Goal: Task Accomplishment & Management: Use online tool/utility

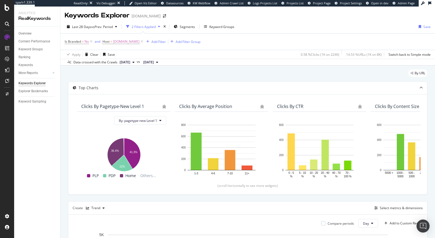
scroll to position [147, 0]
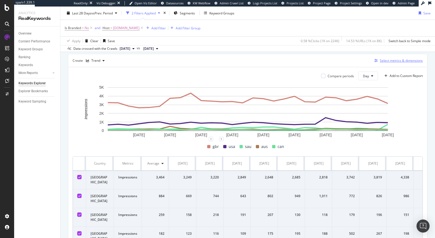
click at [395, 61] on div "Select metrics & dimensions" at bounding box center [401, 60] width 43 height 5
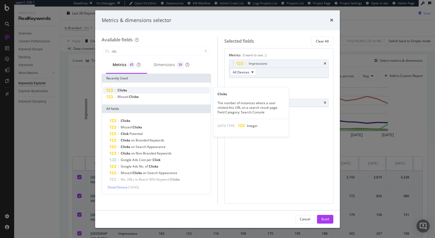
type input "clic"
click at [176, 90] on div "Clicks" at bounding box center [156, 90] width 107 height 7
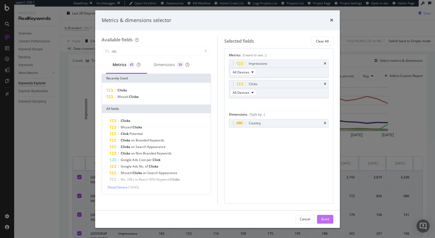
click at [326, 219] on div "Build" at bounding box center [326, 219] width 8 height 5
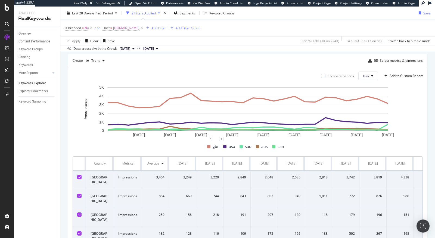
click at [400, 64] on div "Select metrics & dimensions" at bounding box center [395, 60] width 55 height 7
click at [397, 58] on div "Select metrics & dimensions" at bounding box center [401, 60] width 43 height 5
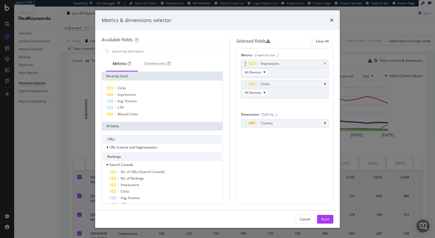
click at [326, 63] on icon "times" at bounding box center [325, 63] width 2 height 3
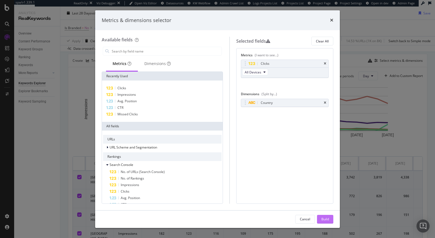
click at [324, 218] on div "Build" at bounding box center [326, 219] width 8 height 5
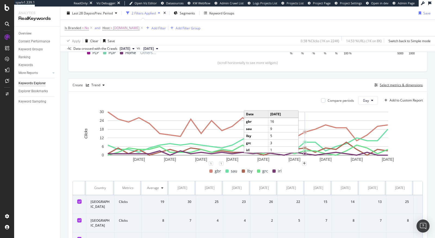
scroll to position [135, 0]
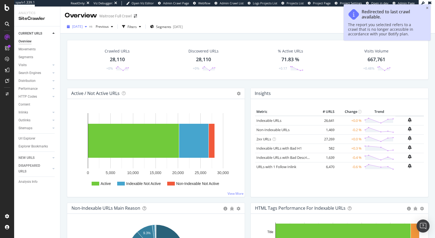
click at [82, 31] on button "2025 Oct. 11th" at bounding box center [77, 26] width 24 height 9
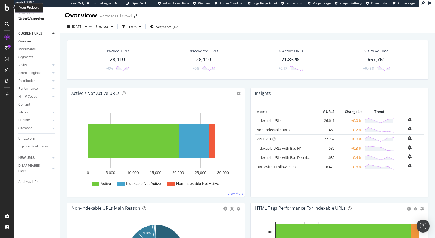
click at [6, 8] on icon at bounding box center [7, 7] width 5 height 7
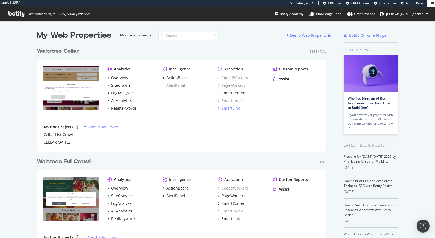
scroll to position [50, 0]
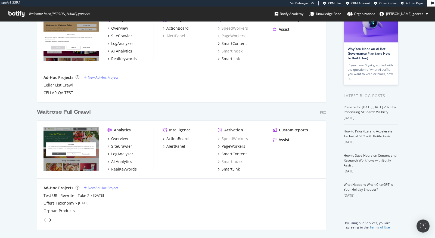
click at [54, 192] on div "Ad-Hoc Projects New Ad-Hoc Project Test URL Rewrite - Take 2 Oct 10th 25 Offers…" at bounding box center [182, 204] width 276 height 39
click at [54, 196] on div "Test URL Rewrite - Take 2" at bounding box center [67, 195] width 46 height 5
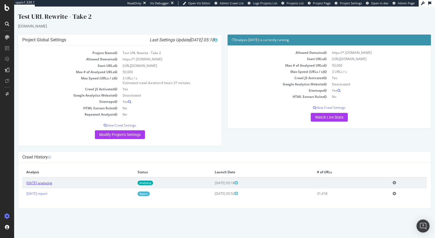
click at [48, 181] on link "2025 Oct. 13th analyzing" at bounding box center [39, 183] width 26 height 5
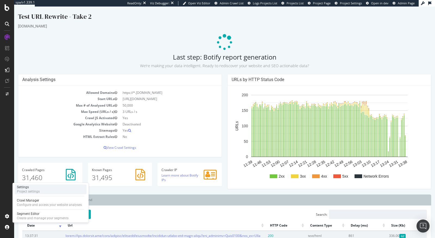
click at [36, 190] on div "Project settings" at bounding box center [28, 191] width 23 height 4
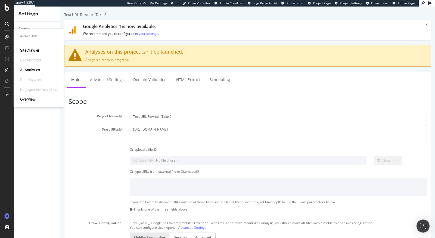
click at [32, 50] on div "SiteCrawler" at bounding box center [29, 50] width 19 height 5
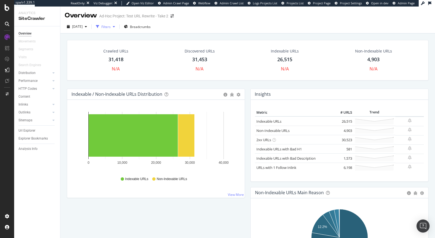
click at [117, 29] on div "Filters" at bounding box center [105, 27] width 23 height 8
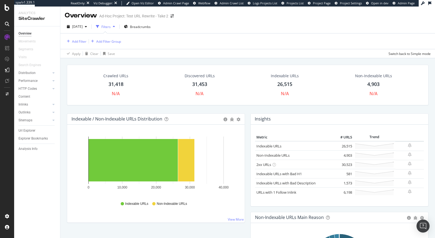
click at [221, 42] on div "Add Filter Add Filter Group" at bounding box center [248, 41] width 366 height 16
click at [83, 25] on span "[DATE]" at bounding box center [77, 26] width 11 height 5
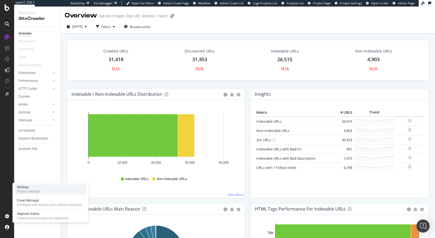
click at [38, 192] on div "Project settings" at bounding box center [28, 191] width 23 height 4
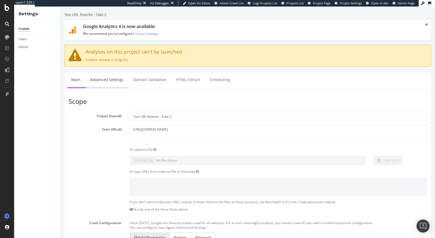
click at [101, 78] on link "Advanced Settings" at bounding box center [107, 79] width 42 height 15
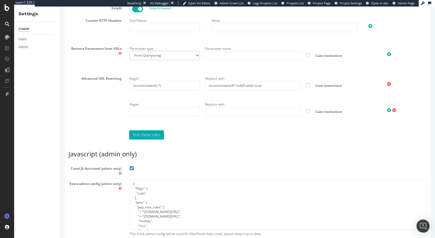
scroll to position [395, 0]
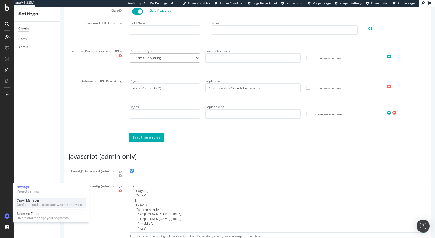
click at [29, 203] on div "Configure and access your website analyses" at bounding box center [49, 205] width 65 height 4
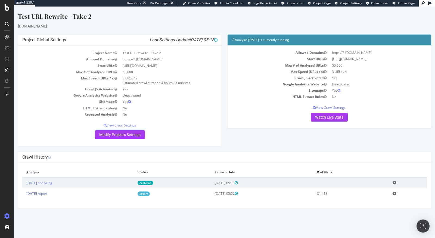
click at [403, 181] on td "Add name Delete analysis" at bounding box center [408, 182] width 38 height 11
click at [396, 181] on icon at bounding box center [395, 183] width 4 height 4
click at [382, 197] on link "Delete analysis" at bounding box center [375, 198] width 44 height 7
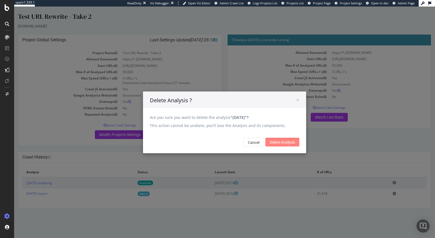
click at [282, 139] on input "Delete Analysis" at bounding box center [282, 142] width 34 height 9
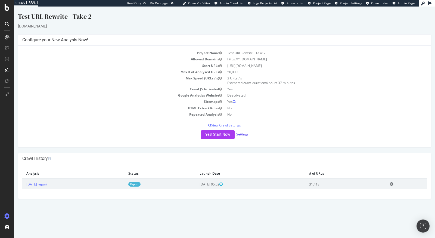
click at [241, 133] on link "Settings" at bounding box center [242, 134] width 12 height 5
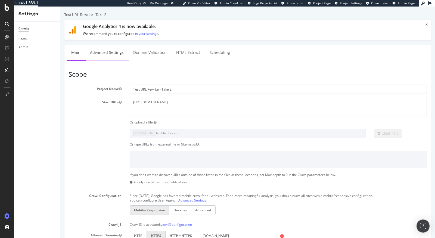
click at [102, 56] on link "Advanced Settings" at bounding box center [107, 52] width 42 height 15
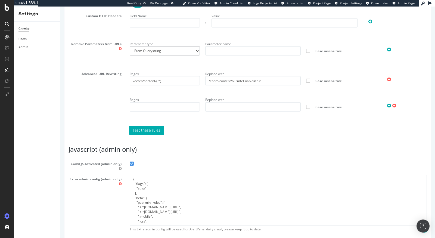
scroll to position [401, 0]
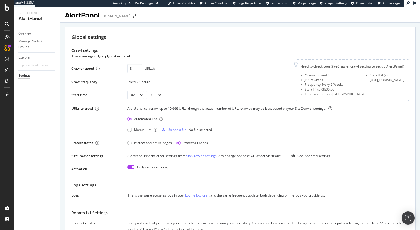
select select "02"
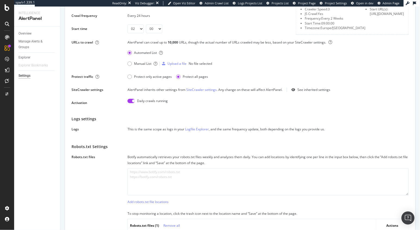
scroll to position [64, 0]
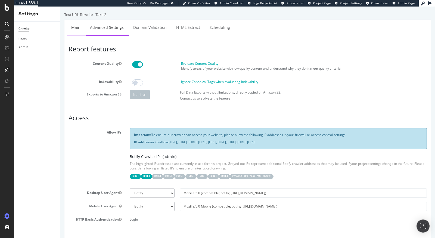
click at [75, 29] on link "Main" at bounding box center [75, 27] width 17 height 15
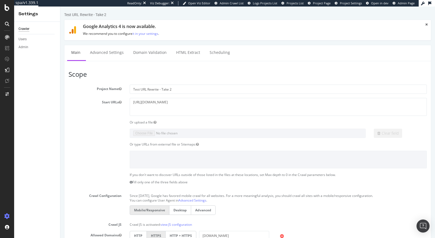
click at [103, 43] on div "Test URL Rewrite - Take 2 × × Google Analytics 4 is now available. We recommend…" at bounding box center [247, 241] width 375 height 459
click at [98, 56] on link "Advanced Settings" at bounding box center [107, 52] width 42 height 15
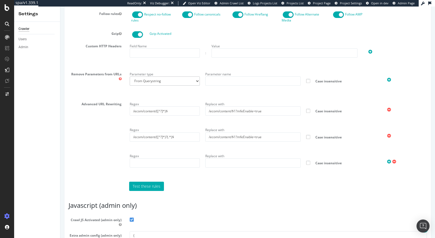
scroll to position [427, 0]
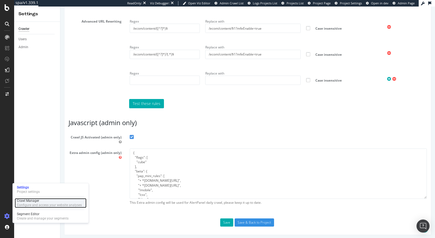
click at [28, 205] on div "Configure and access your website analyses" at bounding box center [49, 205] width 65 height 4
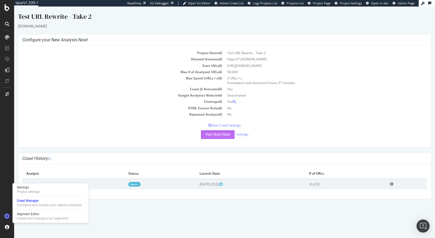
click at [217, 136] on button "Yes! Start Now" at bounding box center [218, 134] width 34 height 9
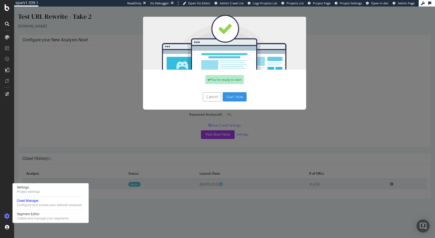
click at [240, 97] on button "Start Now" at bounding box center [235, 96] width 24 height 9
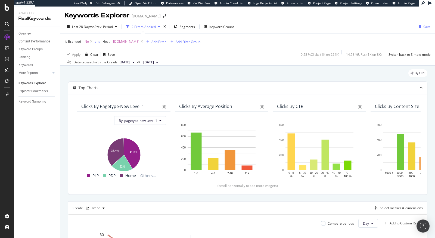
scroll to position [135, 0]
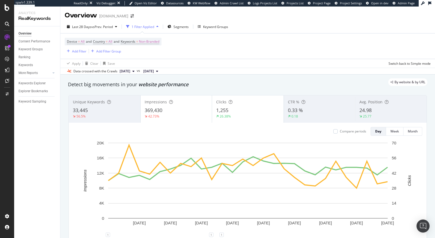
scroll to position [20, 0]
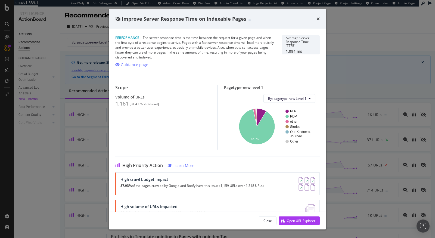
scroll to position [99, 0]
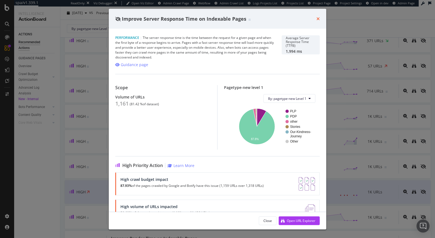
click at [318, 19] on icon "times" at bounding box center [318, 19] width 3 height 4
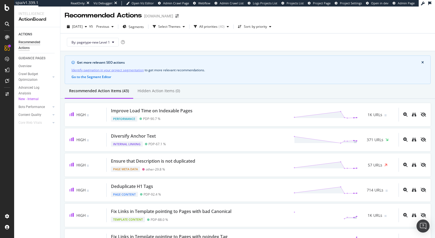
click at [178, 38] on div "By: pagetype-new Level 1" at bounding box center [248, 41] width 366 height 17
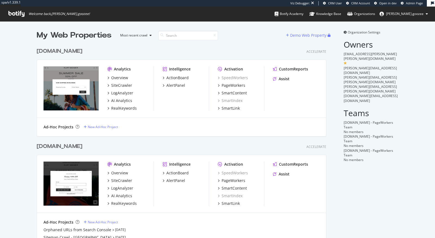
scroll to position [301, 294]
click at [85, 145] on div "[DOMAIN_NAME]" at bounding box center [61, 147] width 48 height 8
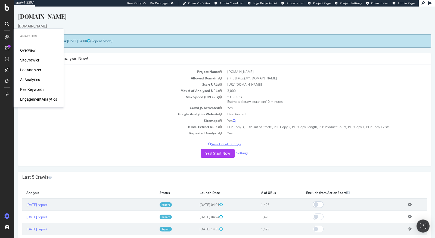
click at [106, 143] on p "View Crawl Settings" at bounding box center [224, 144] width 405 height 5
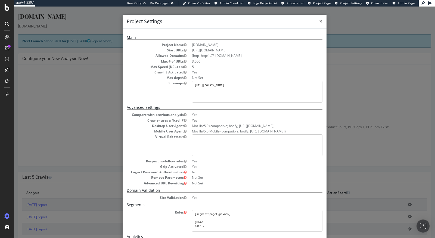
click at [319, 21] on span "×" at bounding box center [320, 21] width 3 height 8
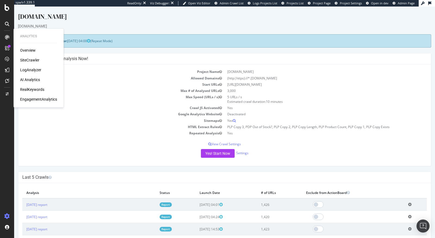
click at [27, 88] on div "RealKeywords" at bounding box center [32, 89] width 24 height 5
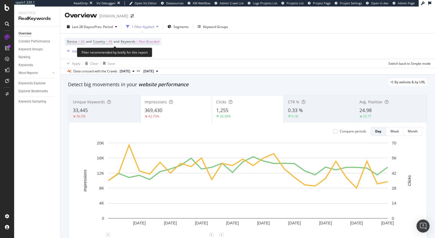
click at [158, 43] on span "Non-Branded" at bounding box center [149, 42] width 20 height 8
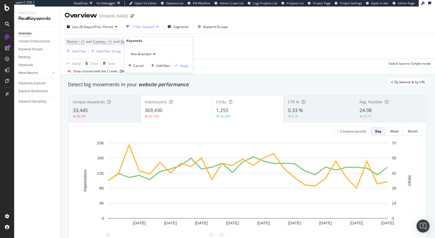
click at [143, 56] on div "Non-Branded" at bounding box center [143, 54] width 29 height 8
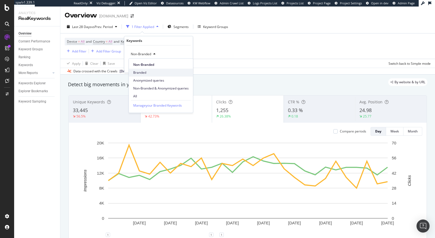
click at [150, 75] on div "Branded" at bounding box center [161, 73] width 64 height 8
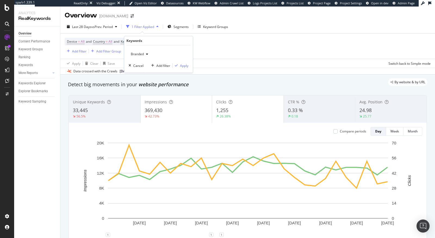
click at [183, 62] on div "Branded Cancel Add filter Apply" at bounding box center [158, 58] width 69 height 27
click at [182, 65] on div "Apply" at bounding box center [184, 65] width 8 height 5
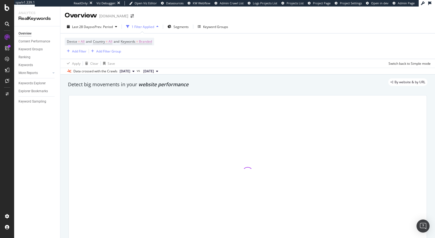
click at [79, 54] on div "Device = All and Country = All and Keywords = Branded Add Filter Add Filter Gro…" at bounding box center [248, 45] width 366 height 25
click at [80, 52] on div "Add Filter" at bounding box center [79, 51] width 14 height 5
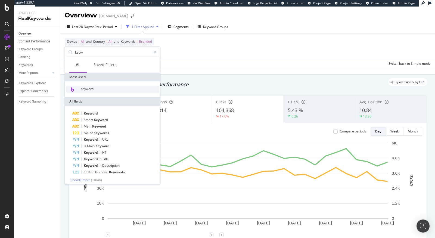
type input "keyw"
click at [90, 87] on span "Keyword" at bounding box center [87, 88] width 13 height 5
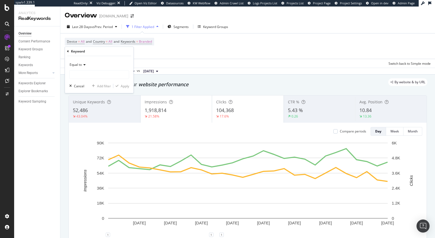
click at [74, 60] on div "Equal to" at bounding box center [99, 64] width 60 height 9
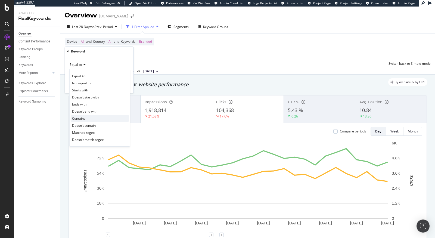
click at [81, 117] on span "Contains" at bounding box center [78, 118] width 13 height 5
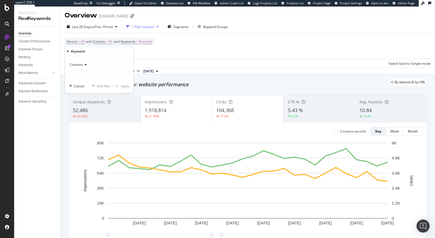
click at [92, 68] on div "Contains" at bounding box center [99, 64] width 60 height 9
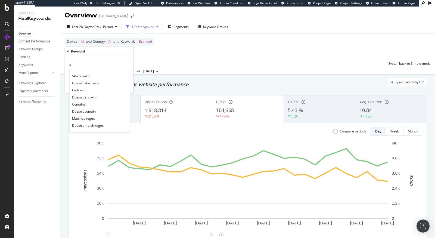
type input "s"
click at [95, 61] on div "s" at bounding box center [99, 64] width 60 height 9
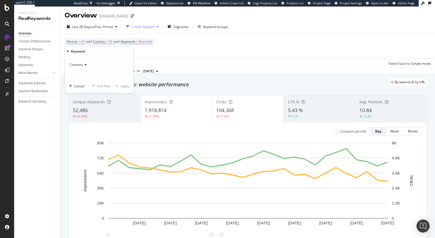
click at [79, 64] on span "Contains" at bounding box center [76, 64] width 13 height 5
click at [121, 57] on div "Contains Cancel Add filter Apply" at bounding box center [99, 74] width 69 height 37
click at [98, 76] on input "text" at bounding box center [99, 74] width 59 height 9
type input "sale"
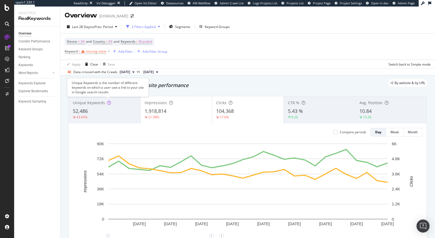
click at [128, 86] on div "Unique Keywords is the number of different keywords on which a user saw a link …" at bounding box center [108, 87] width 82 height 19
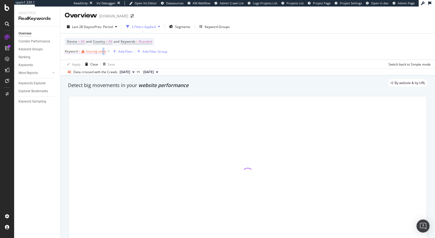
click at [103, 51] on div "missing value" at bounding box center [96, 51] width 21 height 5
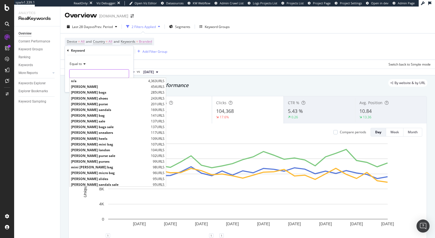
click at [86, 72] on input "text" at bounding box center [99, 73] width 59 height 9
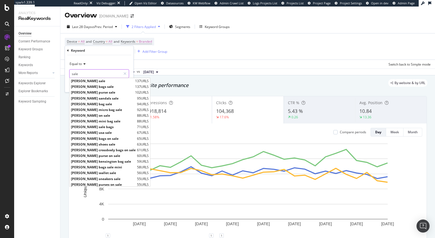
type input "sale"
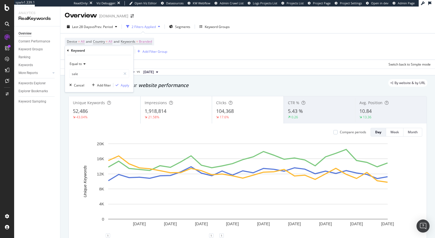
click at [78, 62] on span "Equal to" at bounding box center [76, 63] width 12 height 5
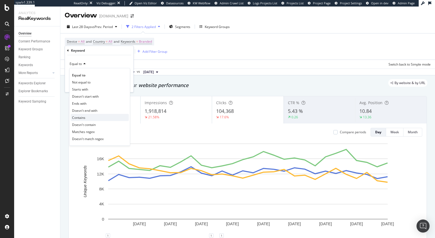
click at [82, 115] on span "Contains" at bounding box center [78, 117] width 13 height 5
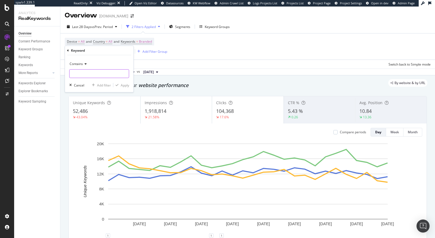
click at [104, 76] on input "text" at bounding box center [99, 73] width 59 height 9
type input "sale"
click at [125, 86] on div "Apply" at bounding box center [125, 85] width 8 height 5
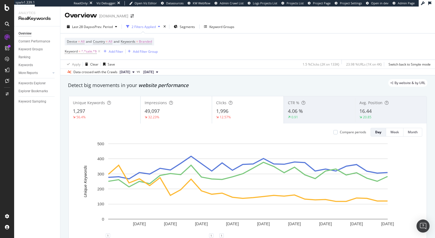
click at [371, 124] on div "Compare periods Day Week Month 16 Sep. 2025 19 Sep. 2025 22 Sep. 2025 25 Sep. 2…" at bounding box center [248, 186] width 358 height 127
click at [372, 116] on div "20.85" at bounding box center [367, 117] width 14 height 5
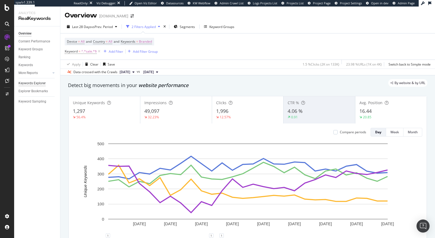
click at [35, 84] on div "Keywords Explorer" at bounding box center [31, 84] width 27 height 6
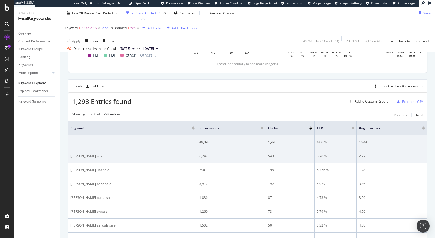
scroll to position [130, 0]
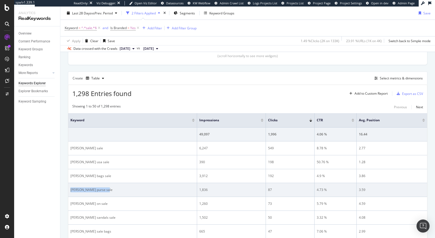
drag, startPoint x: 107, startPoint y: 190, endPoint x: 69, endPoint y: 190, distance: 38.4
click at [69, 190] on td "kurt geiger purse sale" at bounding box center [132, 190] width 129 height 14
copy div "kurt geiger purse sale"
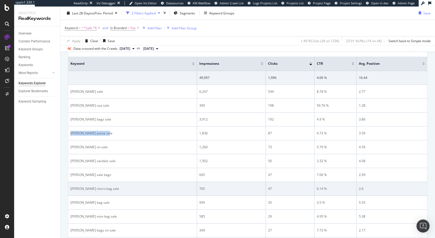
scroll to position [186, 0]
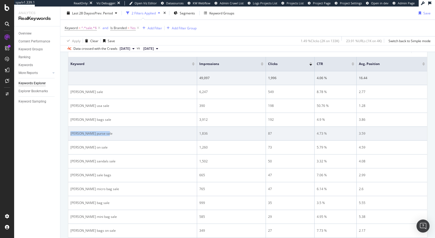
copy div "kurt geiger purse sale"
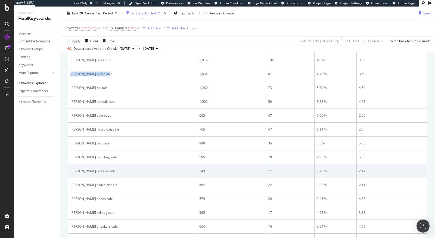
scroll to position [273, 0]
drag, startPoint x: 105, startPoint y: 169, endPoint x: 70, endPoint y: 169, distance: 35.1
click at [70, 169] on td "kurt geiger shoes sale" at bounding box center [132, 172] width 129 height 14
copy div "kurt geiger shoes sale"
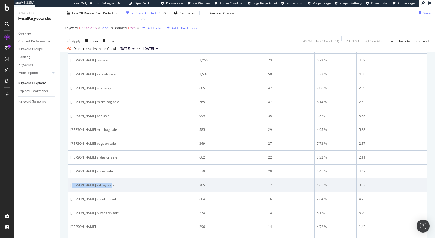
drag, startPoint x: 127, startPoint y: 182, endPoint x: 71, endPoint y: 182, distance: 55.8
click at [71, 183] on div "kurt geiger xxl bag sale" at bounding box center [132, 185] width 124 height 5
copy div "urt geiger xxl bag sale"
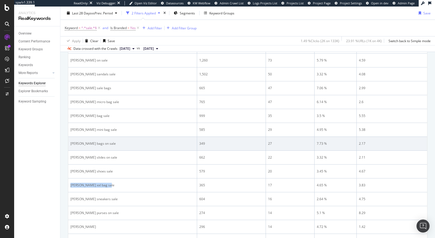
copy div "kurt geiger xxl bag sale"
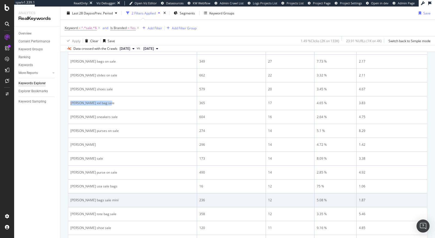
scroll to position [373, 0]
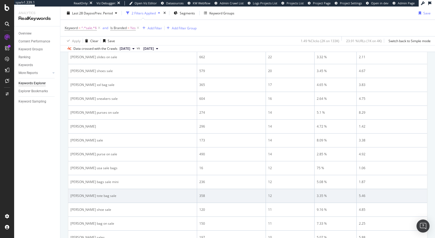
click at [110, 193] on div "kurt geiger tote bag sale" at bounding box center [132, 195] width 124 height 5
drag, startPoint x: 110, startPoint y: 189, endPoint x: 119, endPoint y: 192, distance: 9.4
click at [119, 193] on div "kurt geiger tote bag sale" at bounding box center [132, 195] width 124 height 5
copy div "kurt geiger tote bag sale"
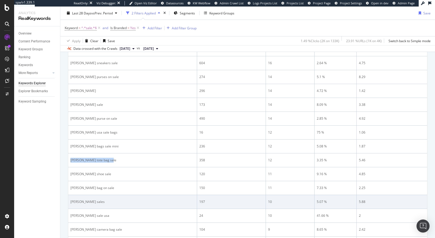
scroll to position [417, 0]
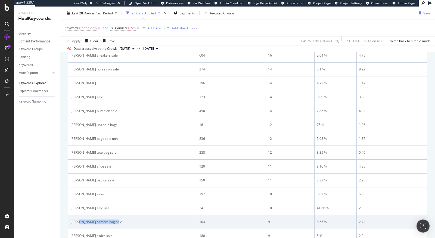
drag, startPoint x: 118, startPoint y: 216, endPoint x: 78, endPoint y: 216, distance: 40.5
click at [78, 220] on div "kurt geiger camera bag sale" at bounding box center [132, 222] width 124 height 5
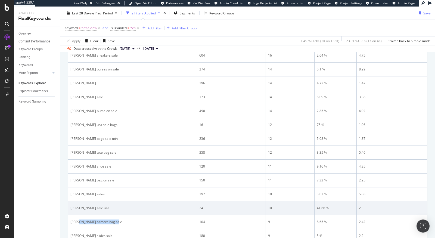
scroll to position [420, 0]
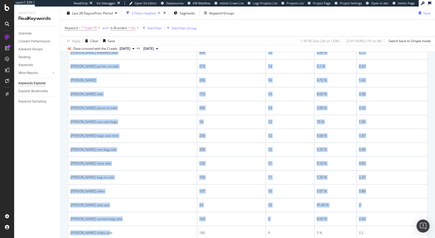
drag, startPoint x: 118, startPoint y: 230, endPoint x: 67, endPoint y: 228, distance: 50.6
click at [67, 228] on div "By website Top Charts Clicks By pagetype-new Level 1 By: pagetype-new Level 1 H…" at bounding box center [247, 111] width 375 height 930
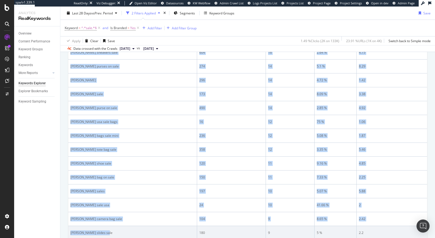
click at [85, 230] on div "kurt geiger slides sale" at bounding box center [132, 232] width 124 height 5
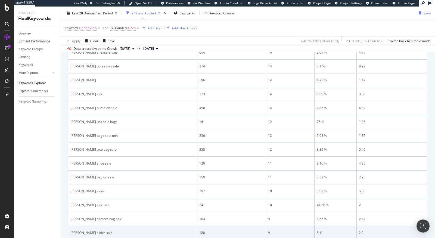
click at [95, 230] on div "kurt geiger slides sale" at bounding box center [132, 232] width 124 height 5
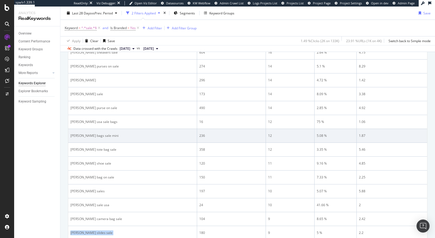
copy div "kurt geiger slides sale"
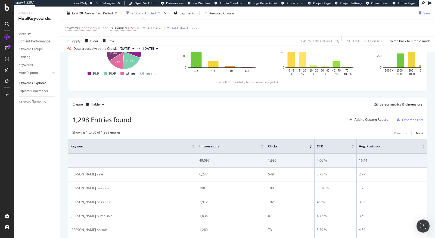
scroll to position [0, 0]
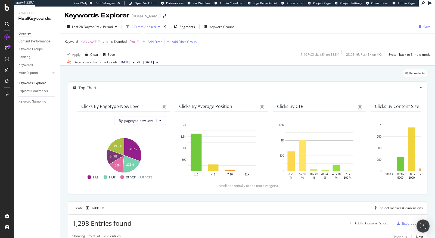
click at [28, 34] on div "Overview" at bounding box center [24, 34] width 13 height 6
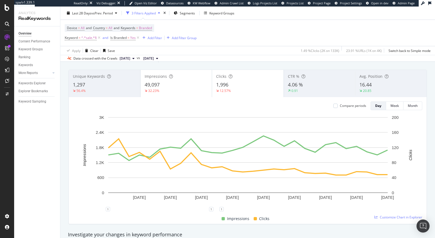
scroll to position [27, 0]
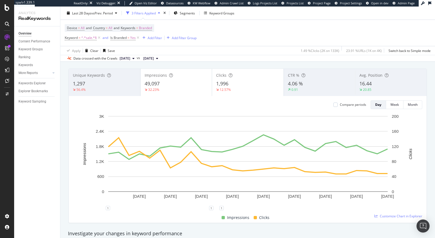
click at [384, 84] on div "16.44" at bounding box center [391, 83] width 63 height 7
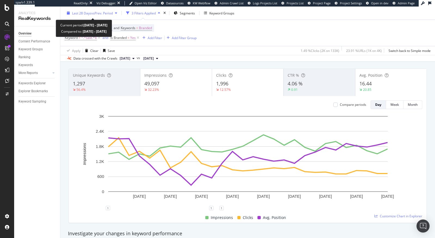
click at [97, 16] on div "Last 28 Days vs Prev. Period" at bounding box center [92, 13] width 55 height 8
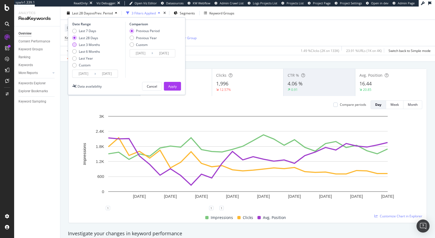
click at [88, 45] on div "Last 3 Months" at bounding box center [89, 44] width 21 height 5
type input "2025/07/11"
type input "2025/04/10"
type input "2025/07/10"
click at [170, 90] on button "Apply" at bounding box center [172, 86] width 17 height 9
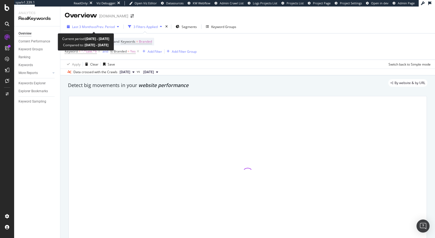
click at [89, 29] on div "Last 3 Months vs Prev. Period" at bounding box center [93, 26] width 43 height 5
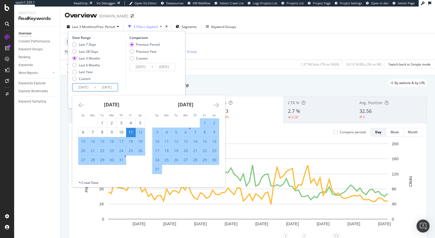
click at [105, 85] on input "2025/10/10" at bounding box center [107, 88] width 22 height 8
click at [216, 103] on icon "Move forward to switch to the next month." at bounding box center [217, 105] width 6 height 7
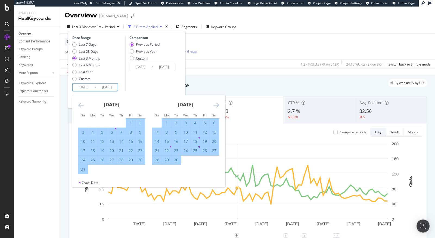
click at [141, 161] on div "30" at bounding box center [140, 159] width 9 height 5
type input "2025/08/30"
type input "2025/05/21"
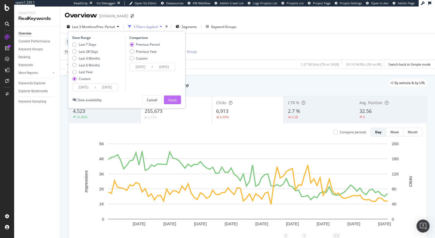
click at [175, 98] on div "Apply" at bounding box center [172, 100] width 8 height 5
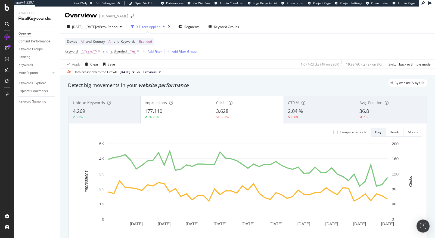
click at [372, 109] on div "36.8" at bounding box center [391, 111] width 63 height 7
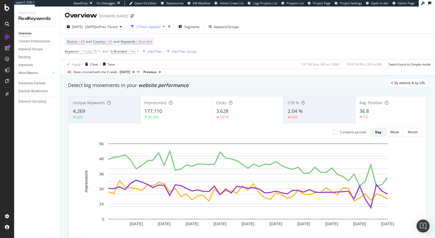
click at [194, 118] on div "26.26%" at bounding box center [175, 117] width 63 height 5
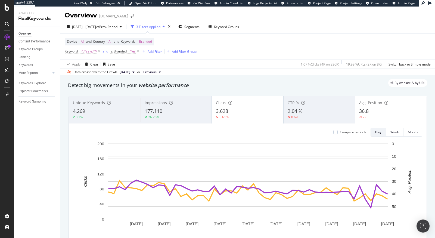
click at [233, 115] on div "5.61%" at bounding box center [247, 117] width 63 height 5
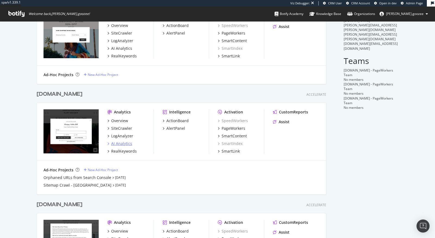
scroll to position [112, 0]
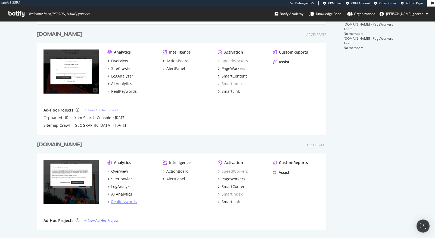
click at [129, 203] on div "RealKeywords" at bounding box center [124, 201] width 26 height 5
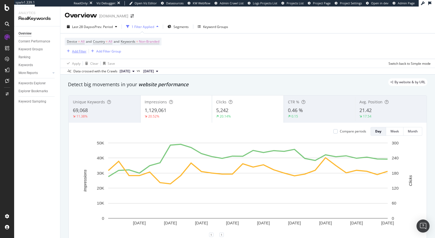
click at [80, 54] on button "Add Filter" at bounding box center [76, 51] width 22 height 7
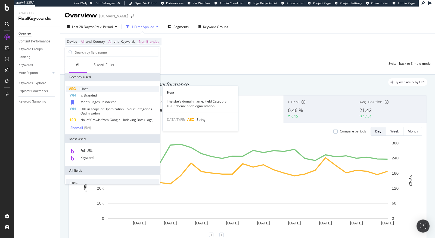
click at [88, 88] on div "Host" at bounding box center [112, 89] width 93 height 7
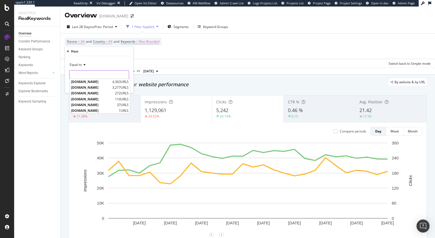
click at [94, 76] on input "text" at bounding box center [99, 74] width 59 height 9
click at [96, 82] on span "www.kurtgeiger.com" at bounding box center [91, 81] width 40 height 5
type input "www.kurtgeiger.com"
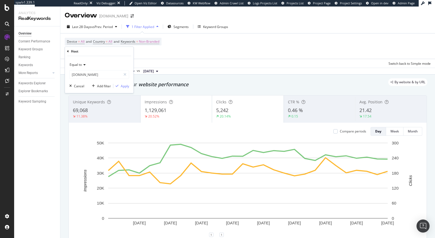
click at [125, 80] on div "Equal to www.kurtgeiger.com www.kurtgeiger.com Cancel Add filter Apply" at bounding box center [99, 74] width 69 height 37
click at [123, 85] on div "Apply" at bounding box center [125, 86] width 8 height 5
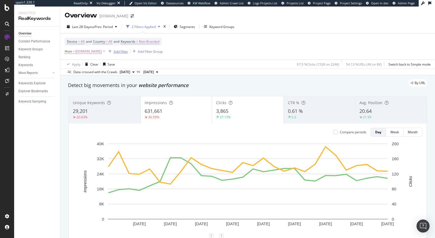
click at [126, 51] on div "Add Filter" at bounding box center [121, 51] width 14 height 5
click at [225, 33] on div "Device = All and Country = All and Keywords = Non-Branded Host = www.kurtgeiger…" at bounding box center [247, 50] width 375 height 35
click at [159, 42] on span "Non-Branded" at bounding box center [149, 42] width 20 height 8
click at [131, 54] on span "Non-Branded" at bounding box center [140, 54] width 23 height 5
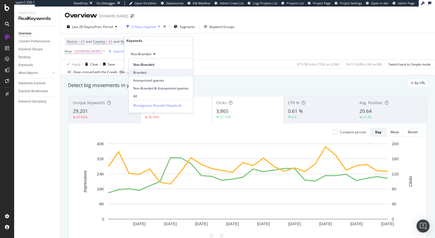
click at [142, 72] on span "Branded" at bounding box center [160, 72] width 55 height 5
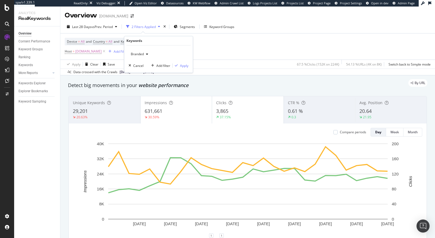
click at [188, 65] on div "Branded Cancel Add filter Apply" at bounding box center [158, 58] width 69 height 27
click at [186, 65] on div "Apply" at bounding box center [184, 65] width 8 height 5
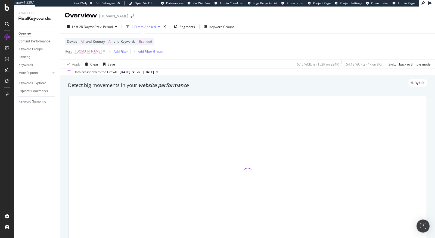
click at [122, 50] on div "Add Filter" at bounding box center [121, 51] width 14 height 5
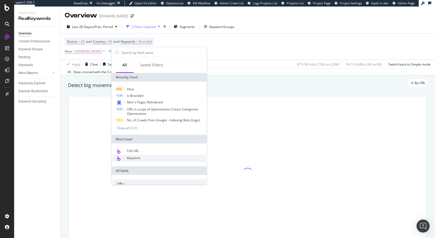
click at [143, 157] on div "Keyword" at bounding box center [159, 158] width 93 height 7
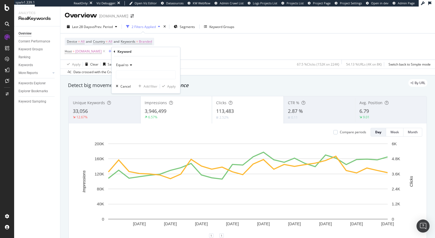
click at [126, 61] on div "Equal to" at bounding box center [146, 65] width 60 height 9
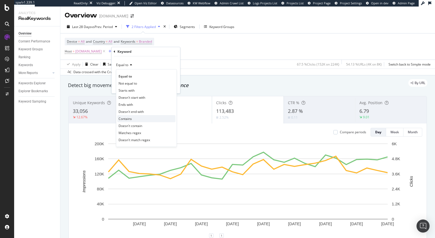
click at [130, 119] on span "Contains" at bounding box center [125, 118] width 13 height 5
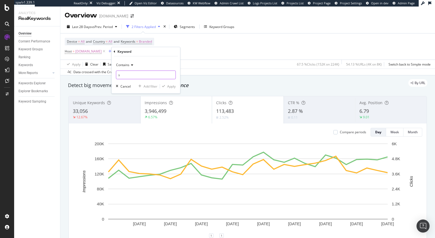
click at [136, 73] on input "s" at bounding box center [145, 74] width 59 height 9
type input "sale"
click at [173, 86] on div "Apply" at bounding box center [171, 86] width 8 height 5
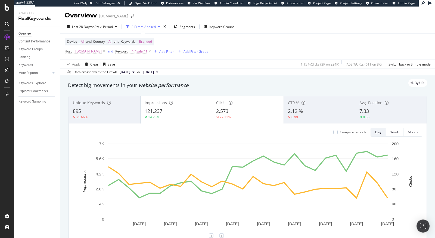
click at [38, 80] on div "Keywords Explorer" at bounding box center [39, 83] width 42 height 8
click at [36, 87] on div "Keywords Explorer" at bounding box center [39, 83] width 42 height 8
click at [36, 85] on div "Keywords Explorer" at bounding box center [31, 84] width 27 height 6
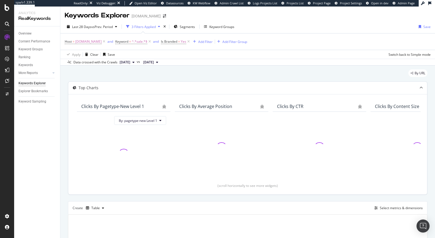
scroll to position [76, 0]
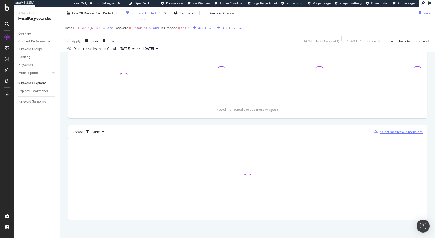
click at [391, 130] on div "Select metrics & dimensions" at bounding box center [401, 131] width 43 height 5
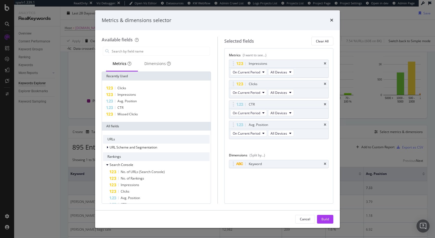
click at [332, 24] on div "times" at bounding box center [331, 20] width 3 height 7
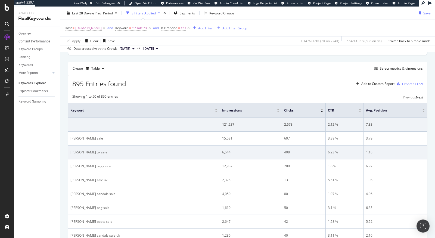
scroll to position [140, 0]
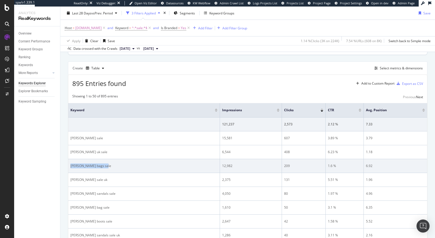
drag, startPoint x: 107, startPoint y: 165, endPoint x: 70, endPoint y: 164, distance: 37.6
click at [70, 164] on td "kurt geiger bags sale" at bounding box center [144, 166] width 152 height 14
copy div "kurt geiger bags sale"
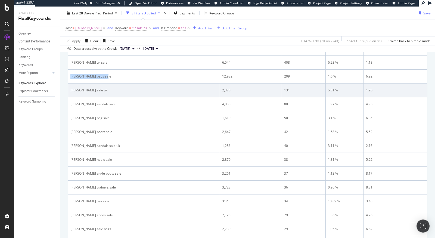
scroll to position [231, 0]
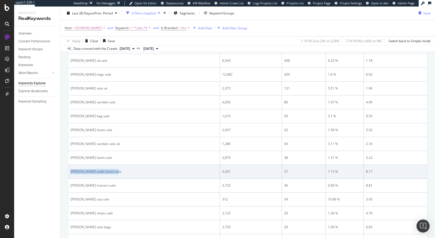
drag, startPoint x: 128, startPoint y: 169, endPoint x: 69, endPoint y: 169, distance: 58.5
click at [69, 169] on td "kurt geiger ankle boots sale" at bounding box center [144, 172] width 152 height 14
copy div "kurt geiger ankle boots sale"
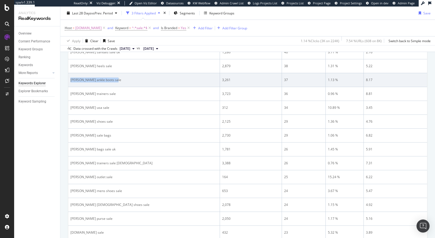
scroll to position [325, 0]
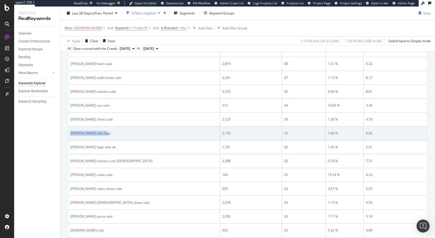
drag, startPoint x: 114, startPoint y: 133, endPoint x: 69, endPoint y: 131, distance: 45.2
click at [68, 130] on td "kurt geiger sale bags" at bounding box center [144, 133] width 152 height 14
copy div "kurt geiger sale bags"
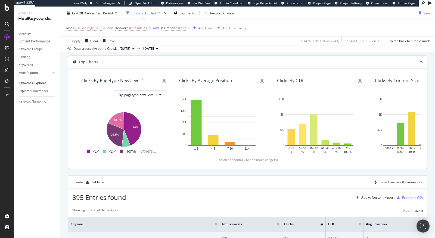
scroll to position [0, 0]
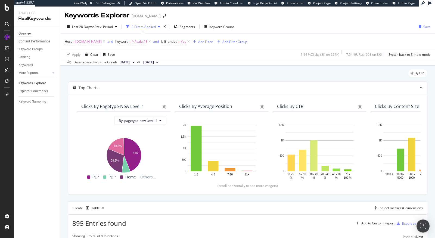
click at [19, 33] on div "Overview" at bounding box center [24, 34] width 13 height 6
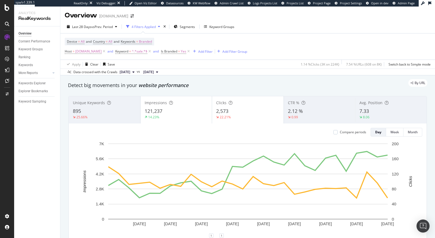
scroll to position [2, 0]
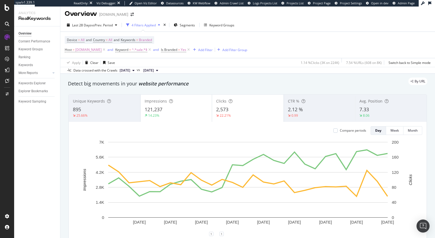
click at [378, 109] on div "7.33" at bounding box center [391, 109] width 63 height 7
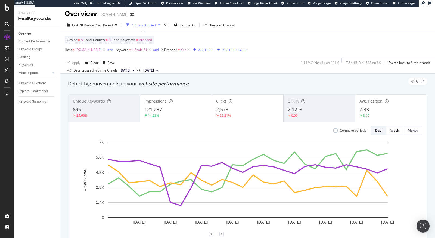
click at [228, 111] on span "2,573" at bounding box center [222, 109] width 12 height 7
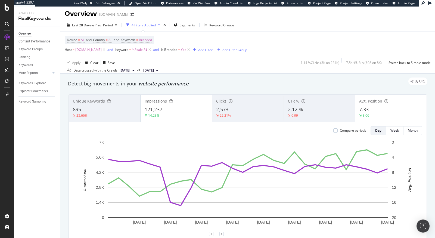
click at [169, 115] on div "14.23%" at bounding box center [176, 115] width 63 height 5
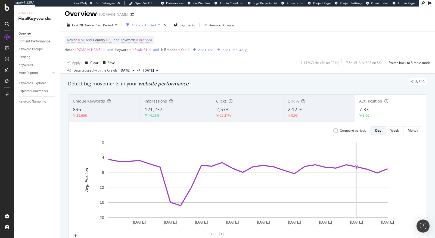
scroll to position [11, 0]
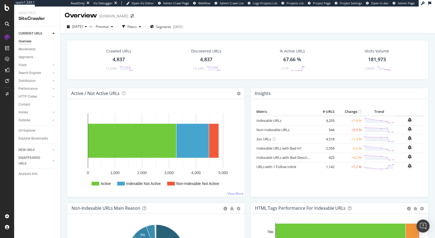
scroll to position [71, 0]
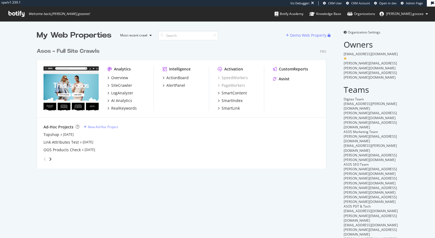
scroll to position [128, 294]
click at [127, 109] on div "RealKeywords" at bounding box center [124, 108] width 26 height 5
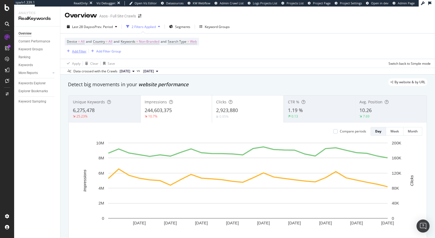
click at [78, 52] on div "Add Filter" at bounding box center [79, 51] width 14 height 5
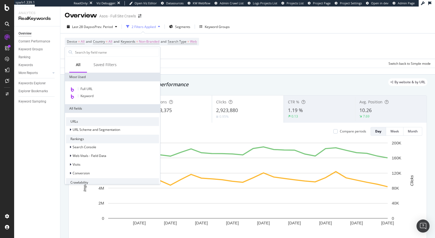
click at [319, 39] on div "Device = All and Country = All and Keywords = Non-Branded and Search Type = Web…" at bounding box center [248, 45] width 366 height 25
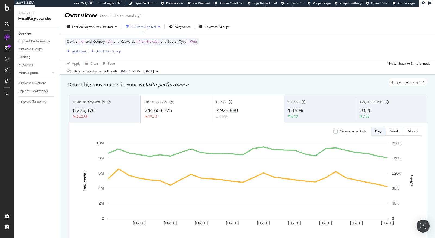
click at [81, 52] on div "Add Filter" at bounding box center [79, 51] width 14 height 5
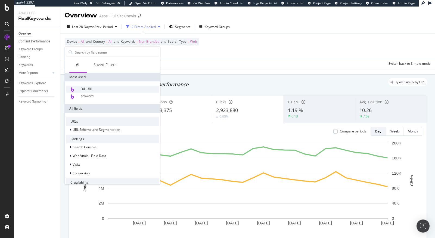
click at [88, 88] on span "Full URL" at bounding box center [87, 88] width 12 height 5
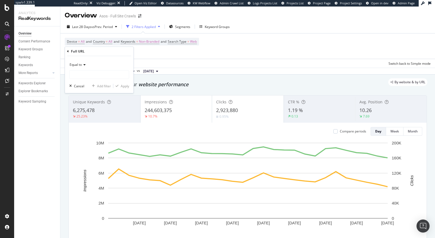
click at [67, 50] on icon at bounding box center [68, 51] width 2 height 3
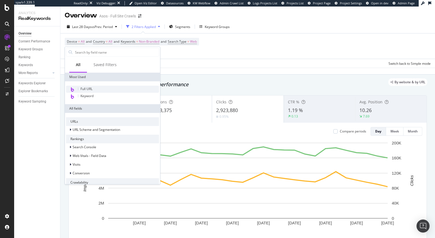
click at [97, 89] on div "Full URL" at bounding box center [112, 89] width 93 height 7
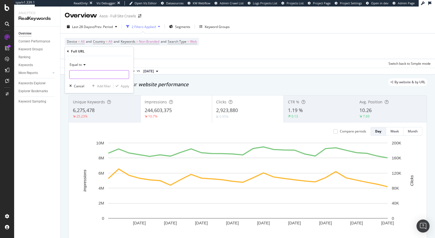
click at [86, 76] on input "text" at bounding box center [99, 74] width 59 height 9
click at [196, 59] on div "Device = All and Country = All and Keywords = Non-Branded and Search Type = Web…" at bounding box center [248, 50] width 366 height 34
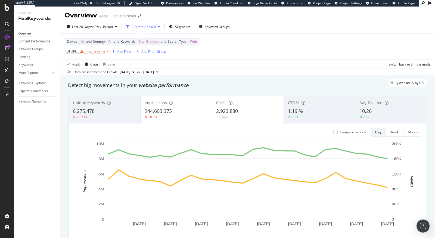
click at [108, 53] on icon at bounding box center [107, 51] width 5 height 5
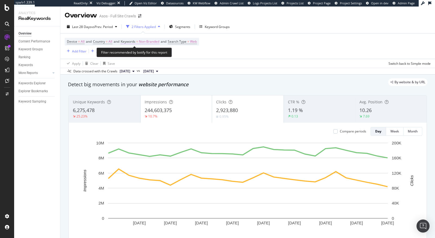
click at [156, 44] on span "Non-Branded" at bounding box center [149, 42] width 20 height 8
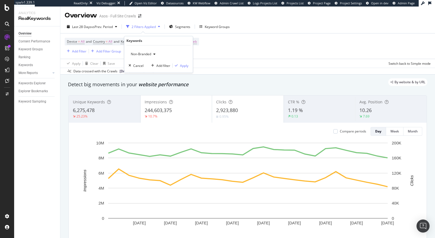
click at [146, 55] on span "Non-Branded" at bounding box center [140, 54] width 23 height 5
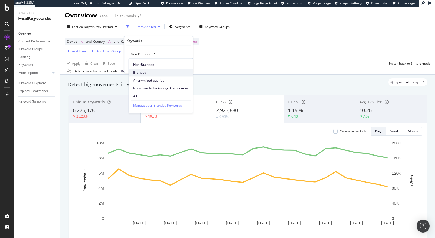
click at [146, 70] on span "Branded" at bounding box center [160, 72] width 55 height 5
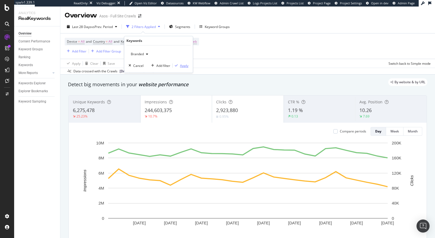
click at [180, 63] on div "Apply" at bounding box center [184, 65] width 8 height 5
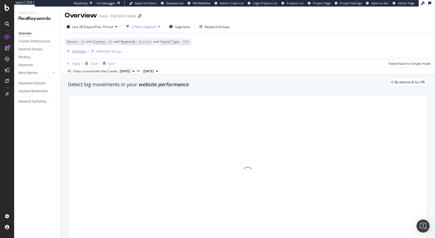
click at [75, 50] on div "Add Filter" at bounding box center [79, 51] width 14 height 5
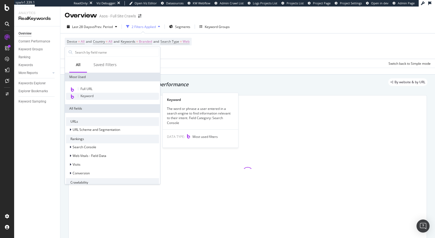
click at [94, 95] on div "Keyword" at bounding box center [112, 96] width 93 height 7
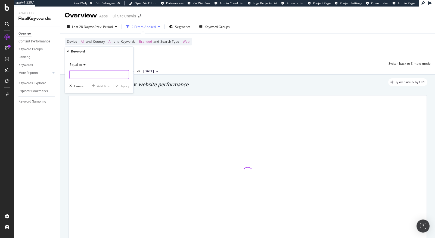
click at [87, 76] on input "text" at bounding box center [99, 74] width 59 height 9
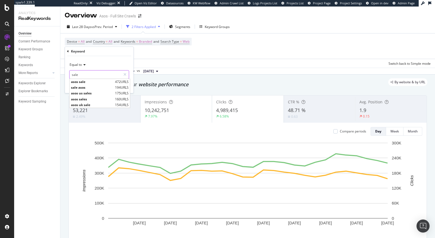
type input "sale"
click at [79, 64] on span "Equal to" at bounding box center [76, 64] width 12 height 5
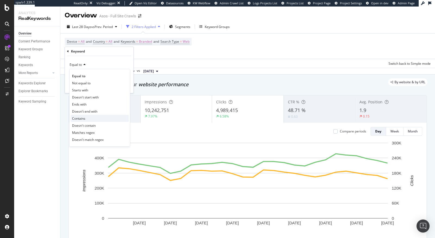
click at [84, 117] on span "Contains" at bounding box center [78, 118] width 13 height 5
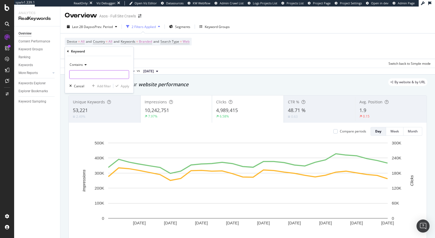
click at [87, 76] on input "text" at bounding box center [99, 74] width 59 height 9
type input "sale"
click at [123, 87] on div "Apply" at bounding box center [125, 86] width 8 height 5
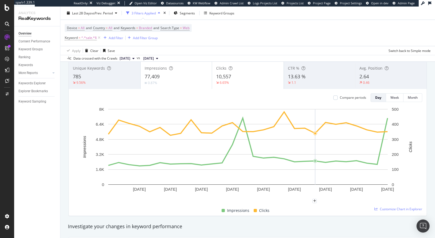
scroll to position [25, 0]
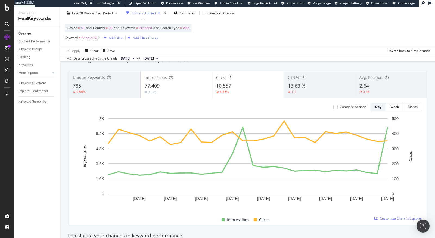
click at [376, 80] on div "Avg. Position 2.64 0.46" at bounding box center [391, 84] width 72 height 24
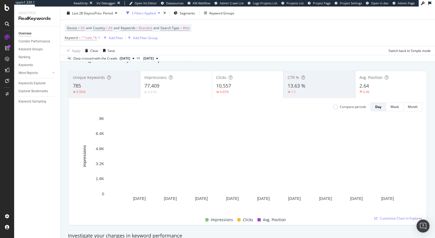
click at [370, 86] on div "2.64" at bounding box center [391, 85] width 63 height 7
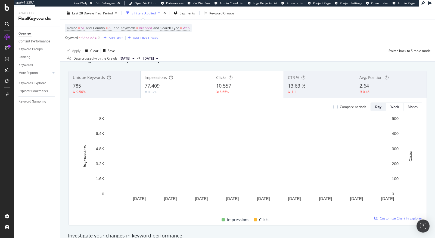
click at [370, 86] on div "2.64" at bounding box center [391, 85] width 63 height 7
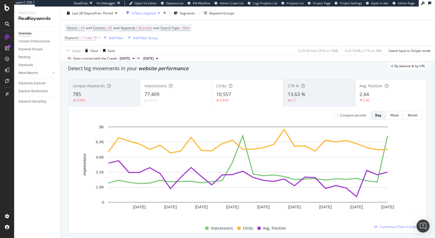
scroll to position [15, 0]
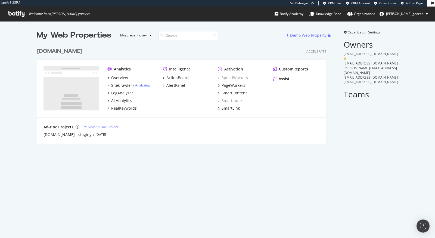
scroll to position [103, 294]
click at [122, 107] on div "RealKeywords" at bounding box center [124, 108] width 26 height 5
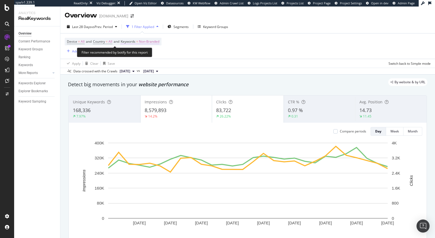
click at [148, 42] on span "Non-Branded" at bounding box center [149, 42] width 20 height 8
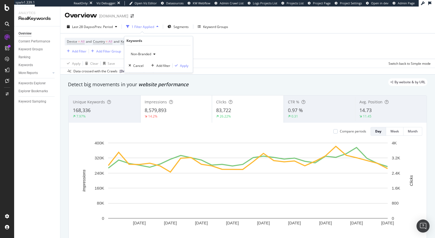
click at [140, 55] on span "Non-Branded" at bounding box center [140, 54] width 23 height 5
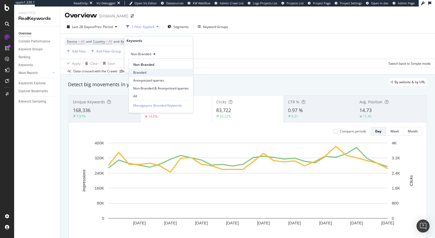
click at [141, 71] on span "Branded" at bounding box center [160, 72] width 55 height 5
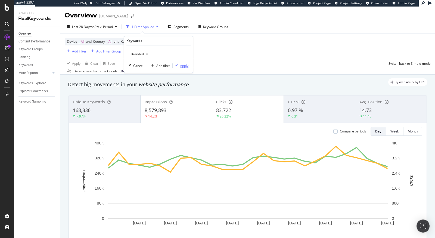
click at [184, 63] on div "Apply" at bounding box center [184, 65] width 8 height 5
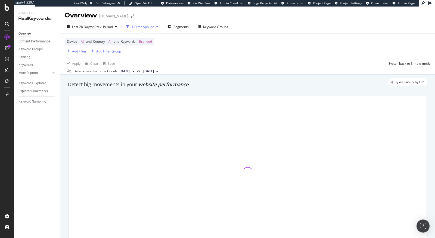
click at [73, 51] on div "Add Filter" at bounding box center [79, 51] width 14 height 5
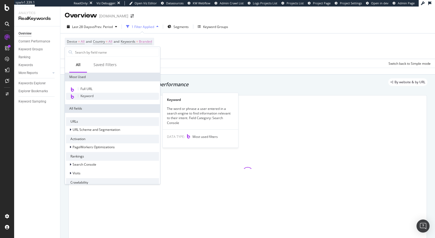
click at [104, 96] on div "Keyword" at bounding box center [112, 96] width 93 height 7
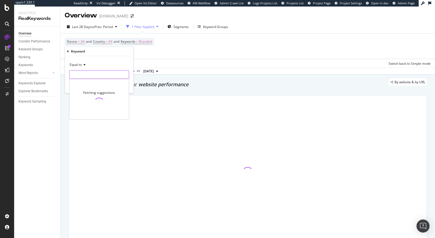
click at [81, 75] on input "text" at bounding box center [99, 74] width 59 height 9
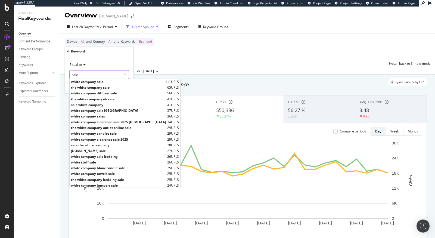
type input "sale"
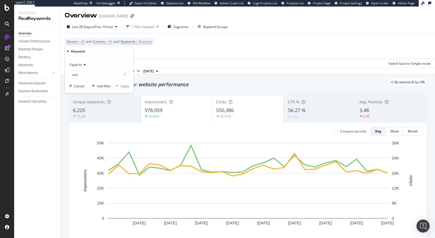
click at [78, 65] on span "Equal to" at bounding box center [76, 64] width 12 height 5
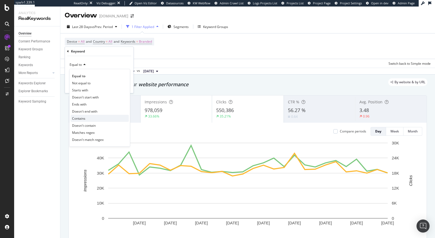
click at [80, 117] on span "Contains" at bounding box center [78, 118] width 13 height 5
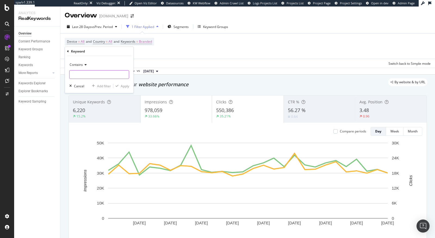
click at [84, 71] on input "text" at bounding box center [99, 74] width 59 height 9
type input "sale"
click at [125, 86] on div "Apply" at bounding box center [125, 86] width 8 height 5
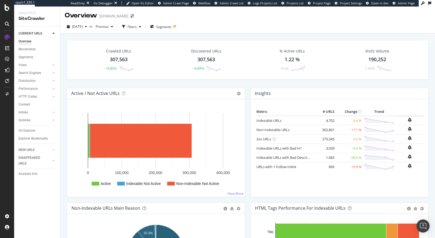
click at [6, 5] on icon at bounding box center [7, 7] width 5 height 7
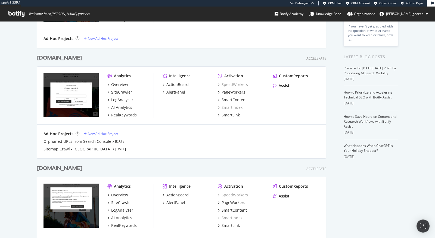
scroll to position [75, 0]
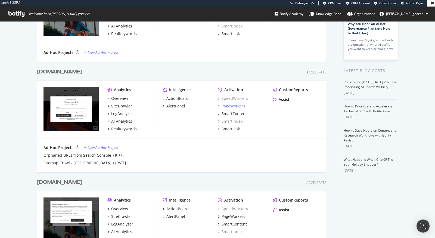
click at [230, 105] on div "PageWorkers" at bounding box center [234, 105] width 24 height 5
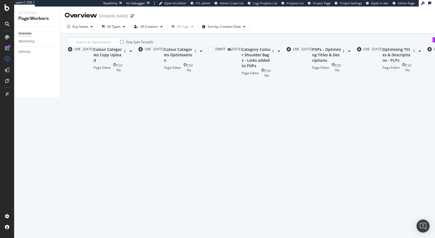
scroll to position [12, 0]
click at [187, 72] on div "Colour Categories Optimiastion Page Editor CSV file" at bounding box center [178, 60] width 29 height 26
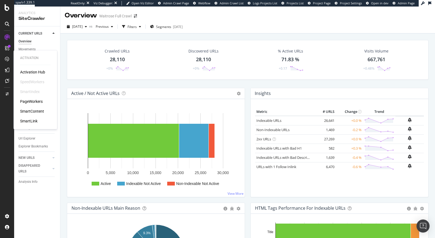
click at [33, 101] on div "PageWorkers" at bounding box center [31, 101] width 23 height 5
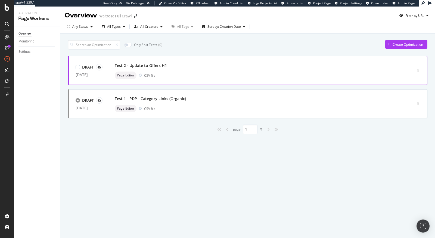
click at [230, 73] on div "Page Editor CSV file" at bounding box center [252, 76] width 275 height 8
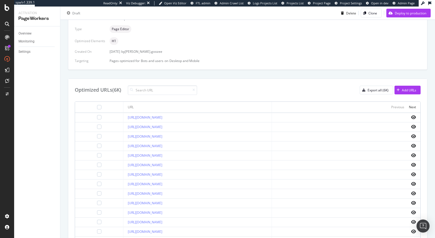
scroll to position [179, 0]
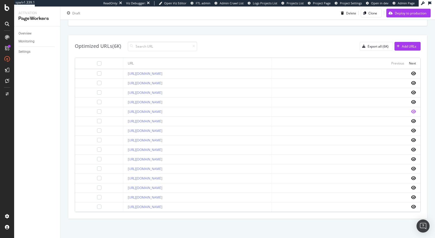
click at [411, 109] on icon "eye" at bounding box center [413, 111] width 5 height 4
